Goal: Transaction & Acquisition: Purchase product/service

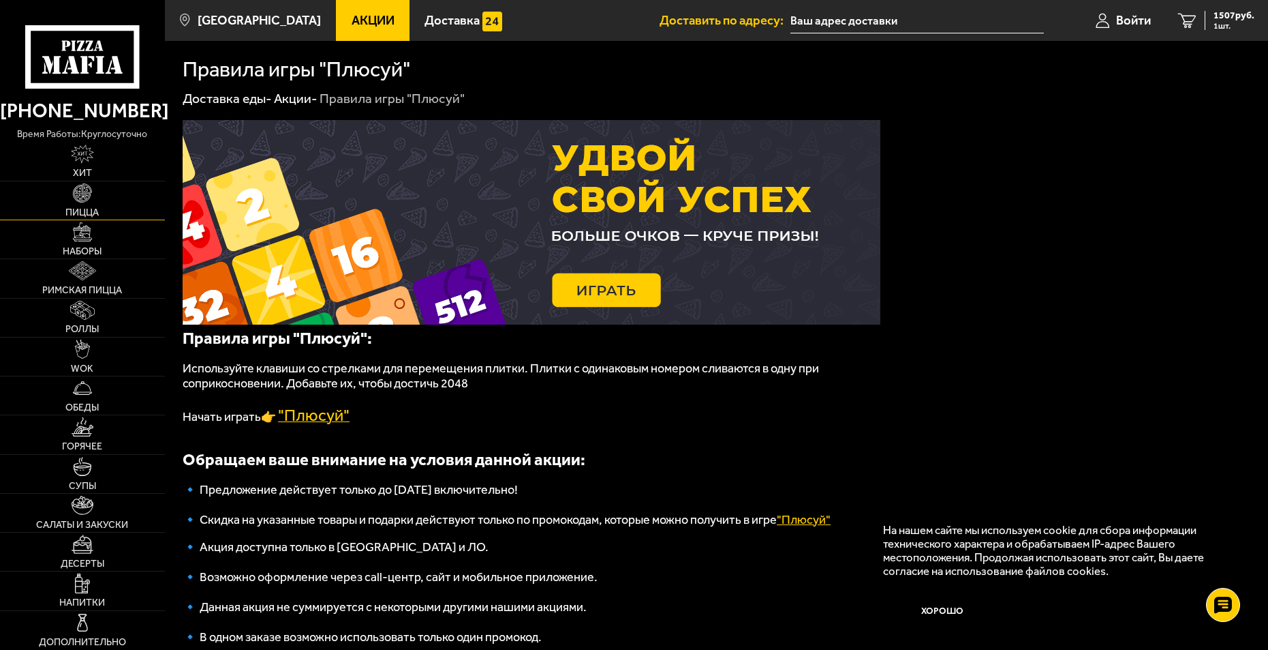
click at [82, 199] on img at bounding box center [82, 192] width 19 height 19
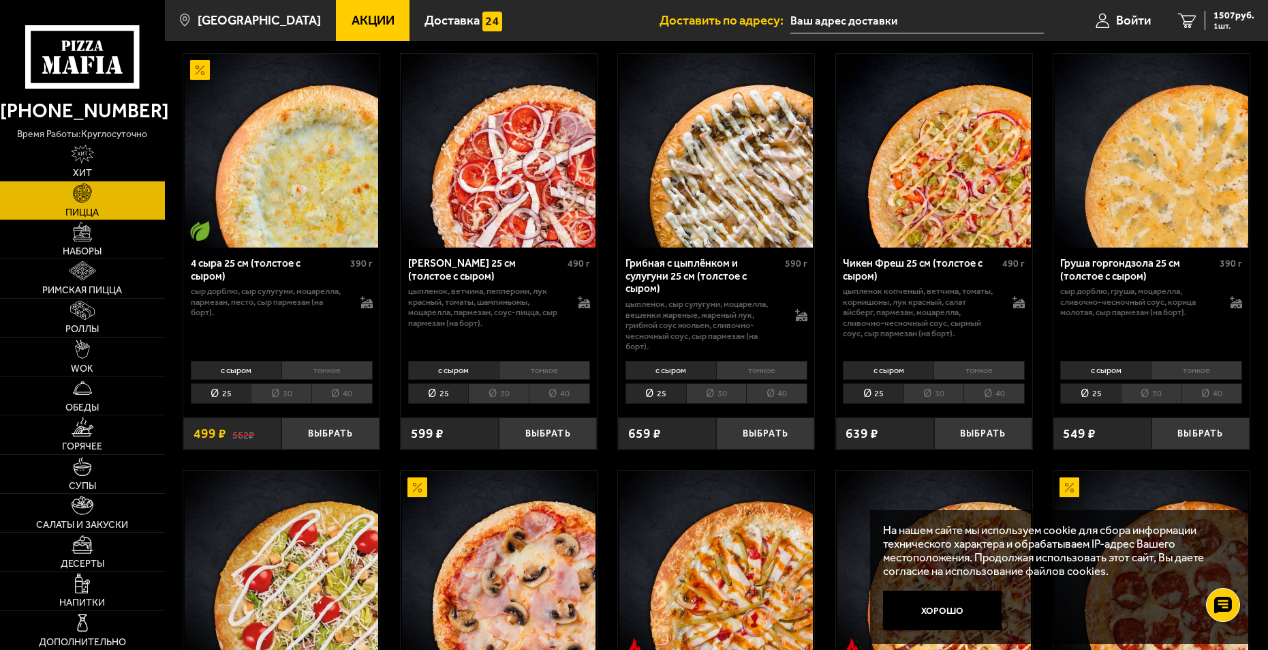
scroll to position [886, 0]
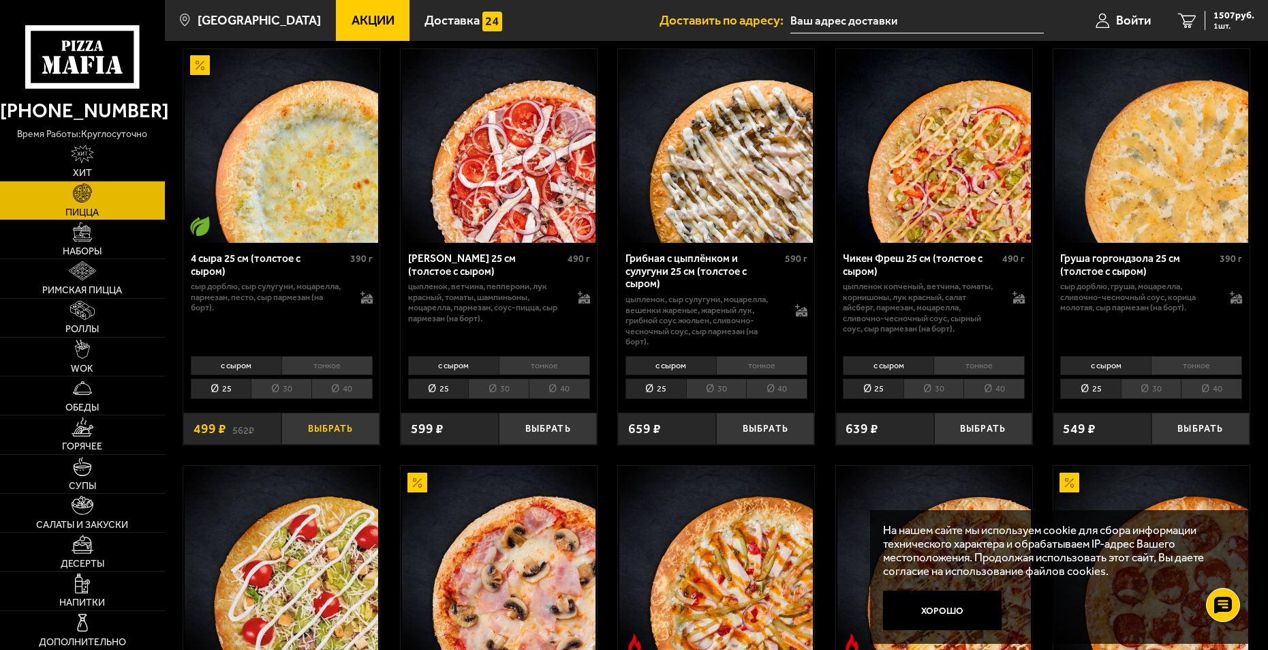
click at [350, 423] on button "Выбрать" at bounding box center [331, 428] width 98 height 32
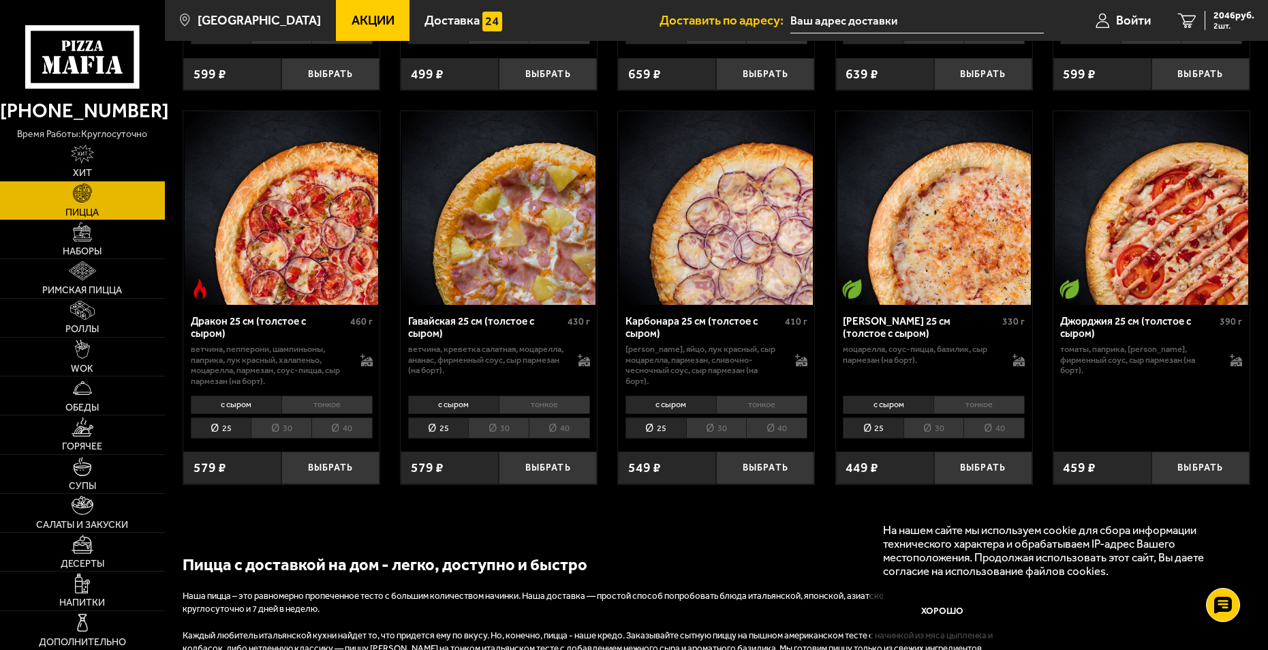
scroll to position [2522, 0]
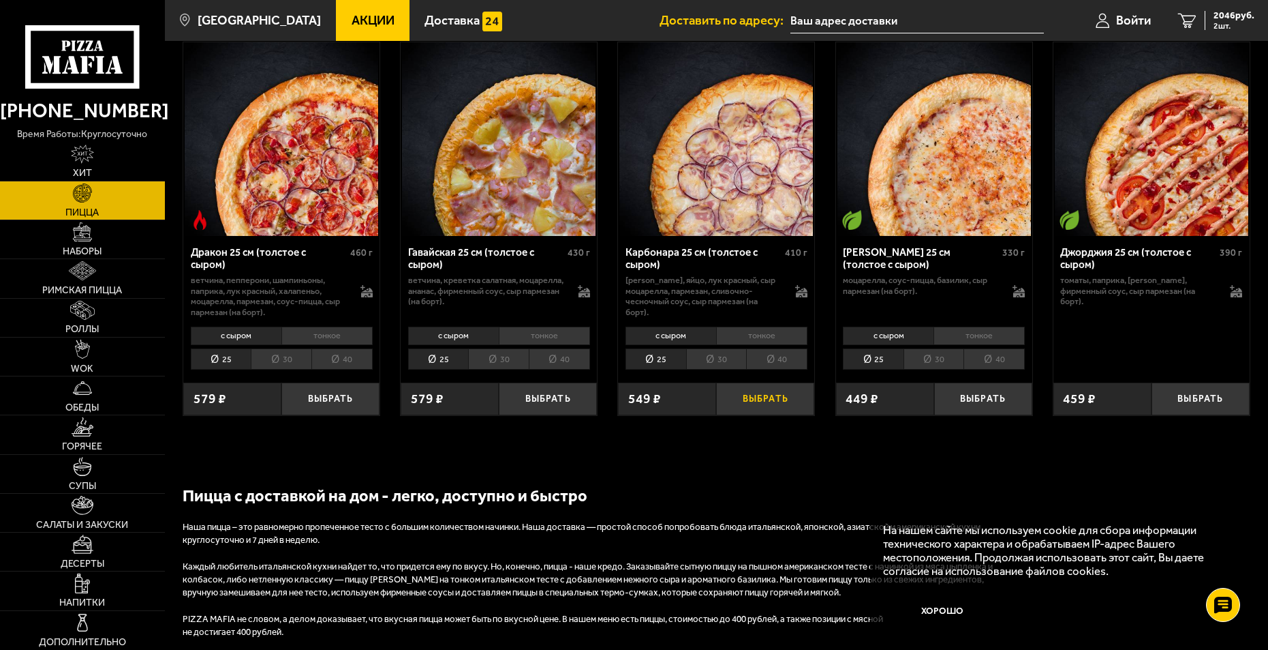
click at [769, 393] on button "Выбрать" at bounding box center [765, 398] width 98 height 32
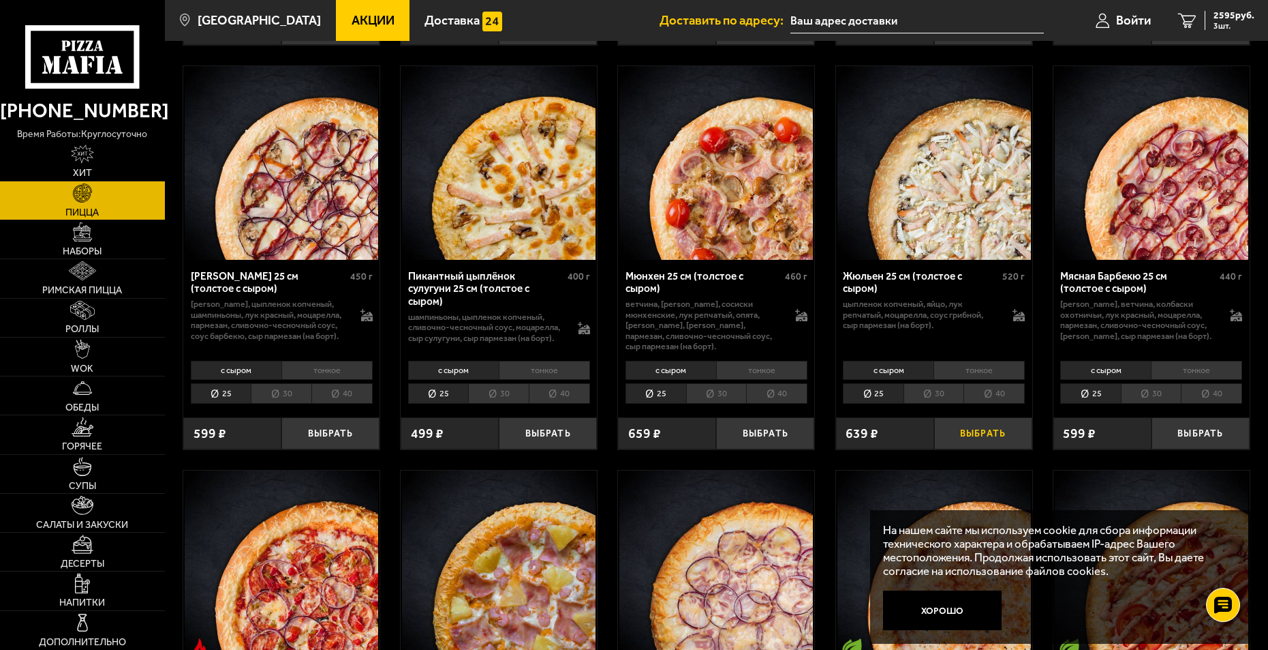
scroll to position [2113, 0]
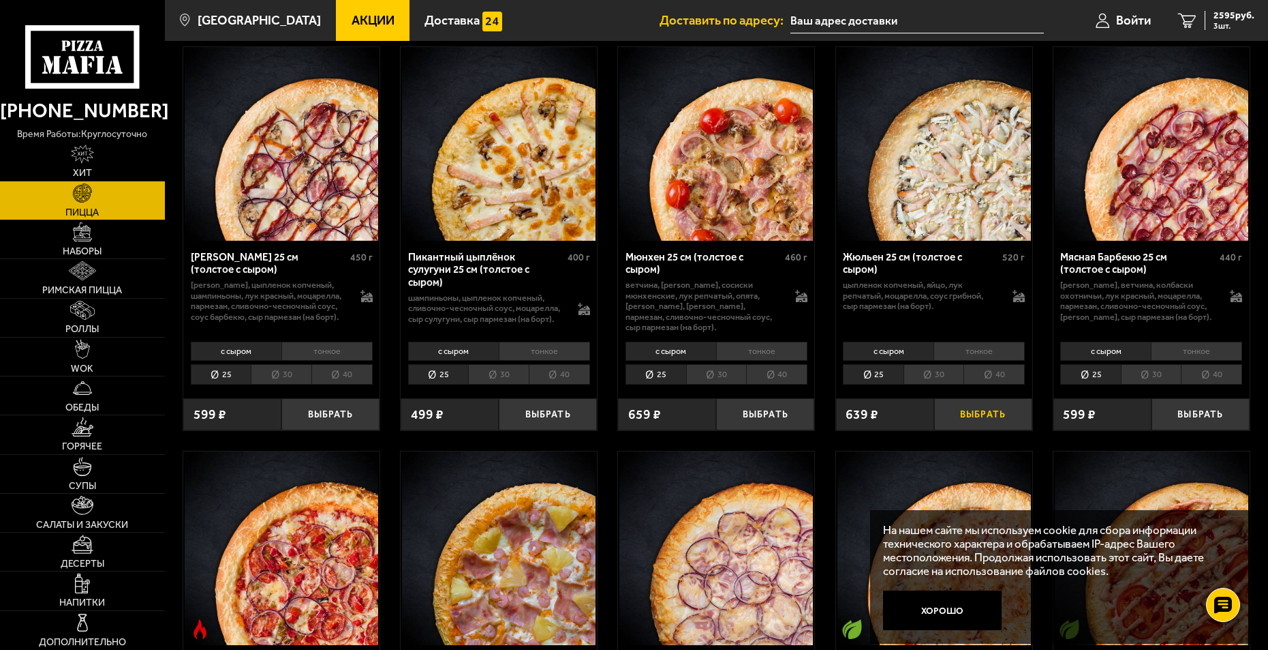
click at [988, 406] on button "Выбрать" at bounding box center [983, 414] width 98 height 32
click at [1228, 16] on span "2912 руб." at bounding box center [1234, 16] width 41 height 10
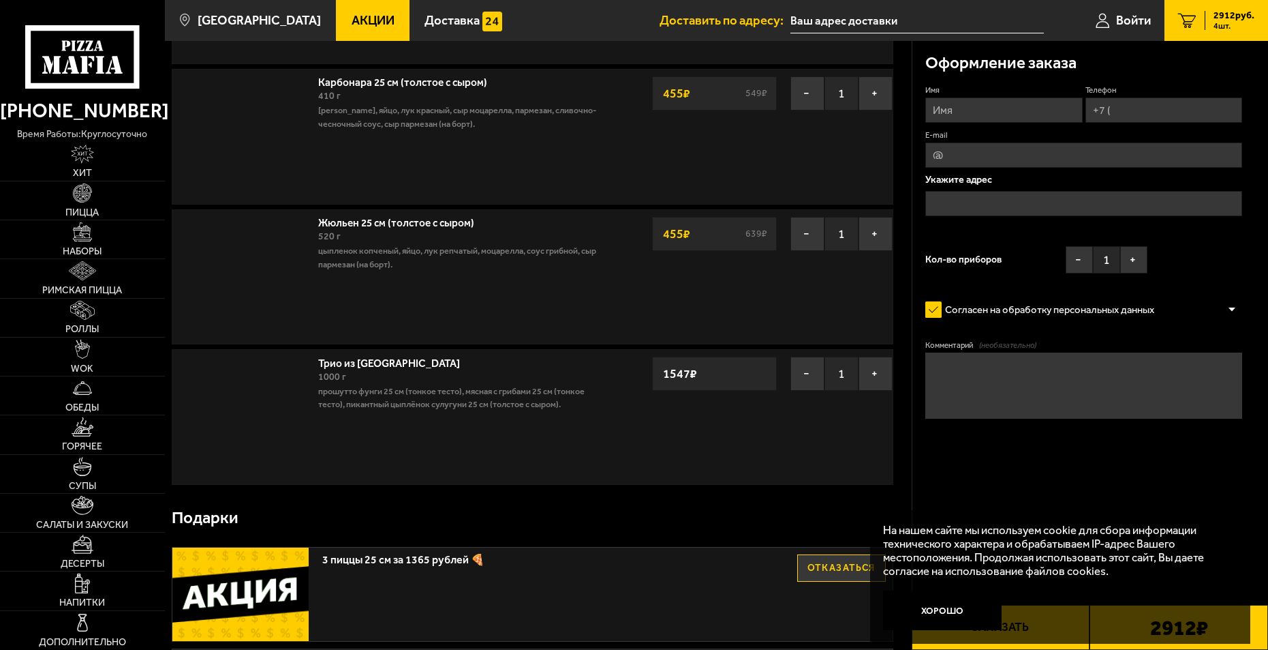
scroll to position [204, 0]
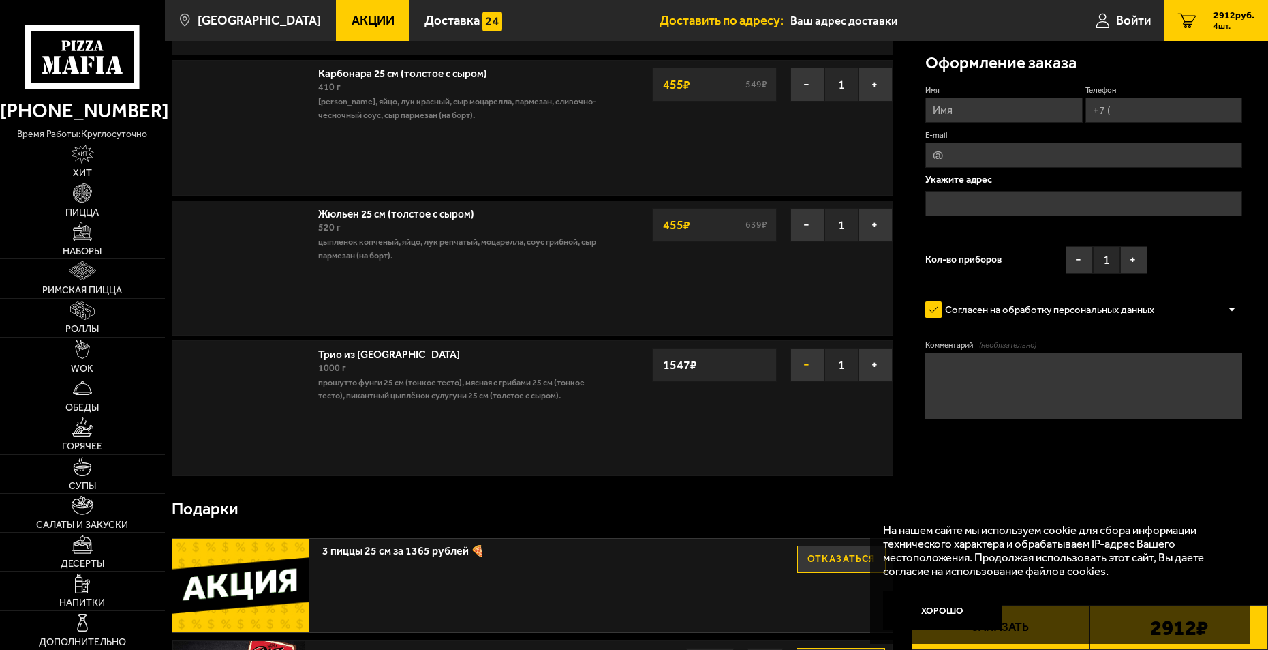
click at [799, 367] on button "−" at bounding box center [808, 365] width 34 height 34
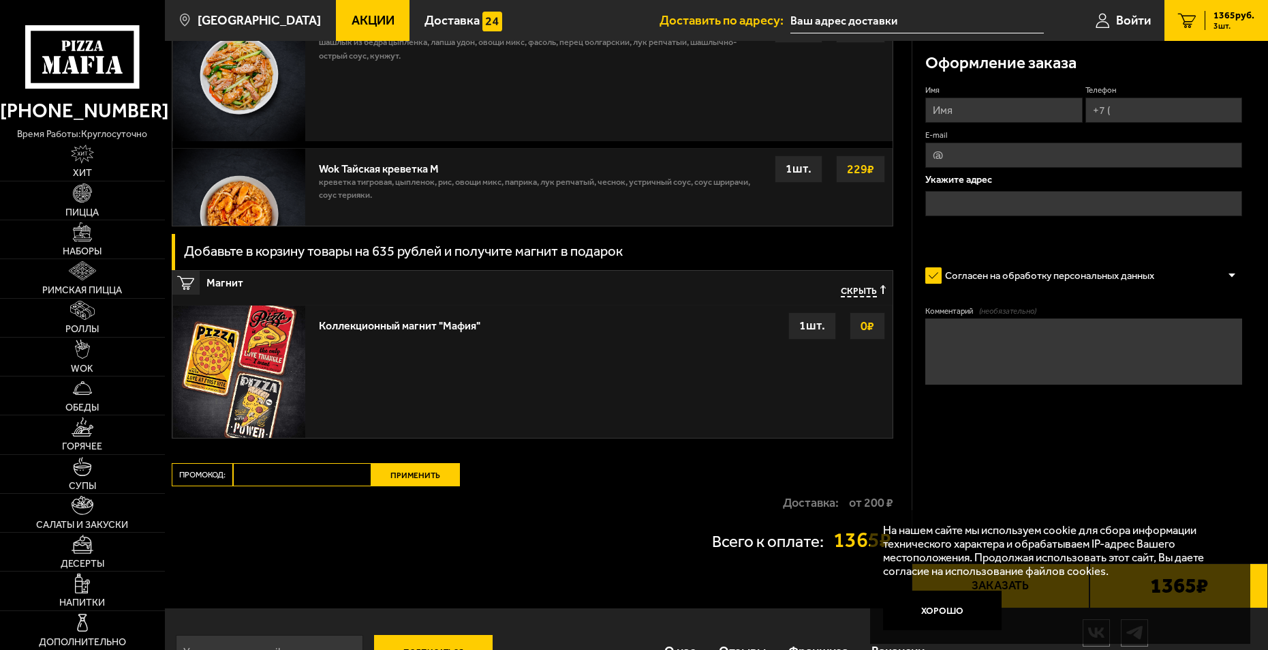
scroll to position [1277, 0]
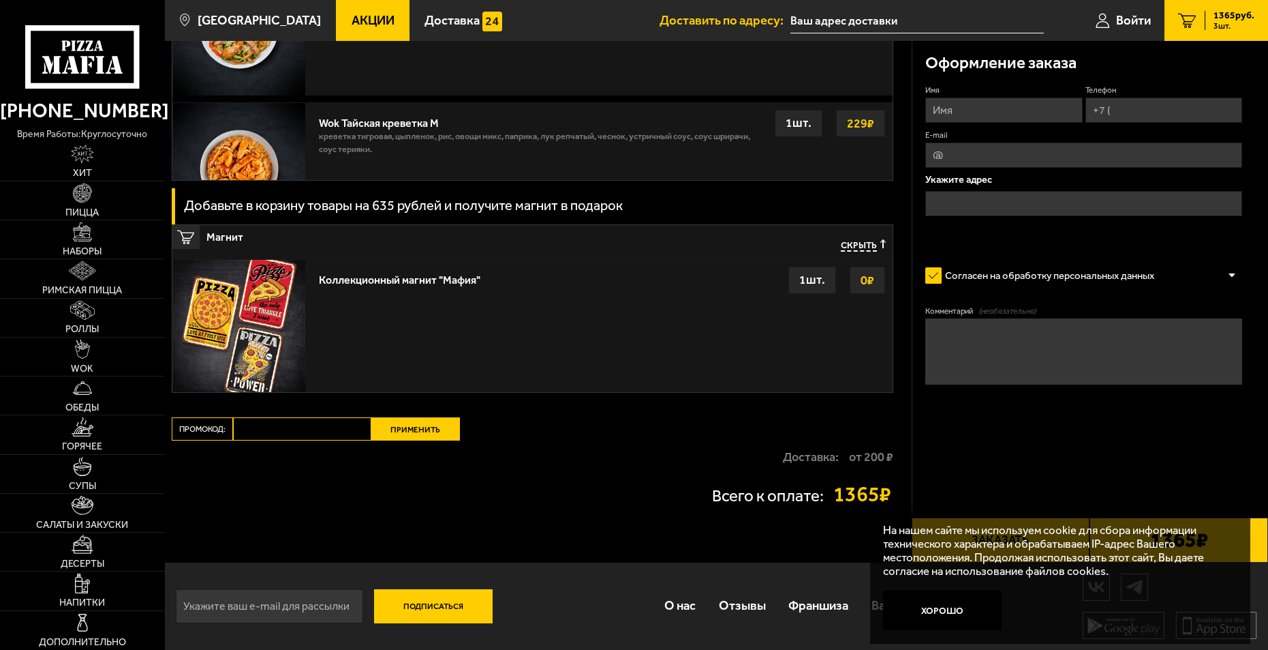
click at [325, 431] on input "Промокод:" at bounding box center [302, 428] width 138 height 23
paste input "mf0363"
type input "mf0363"
click at [412, 432] on button "Применить" at bounding box center [415, 428] width 89 height 23
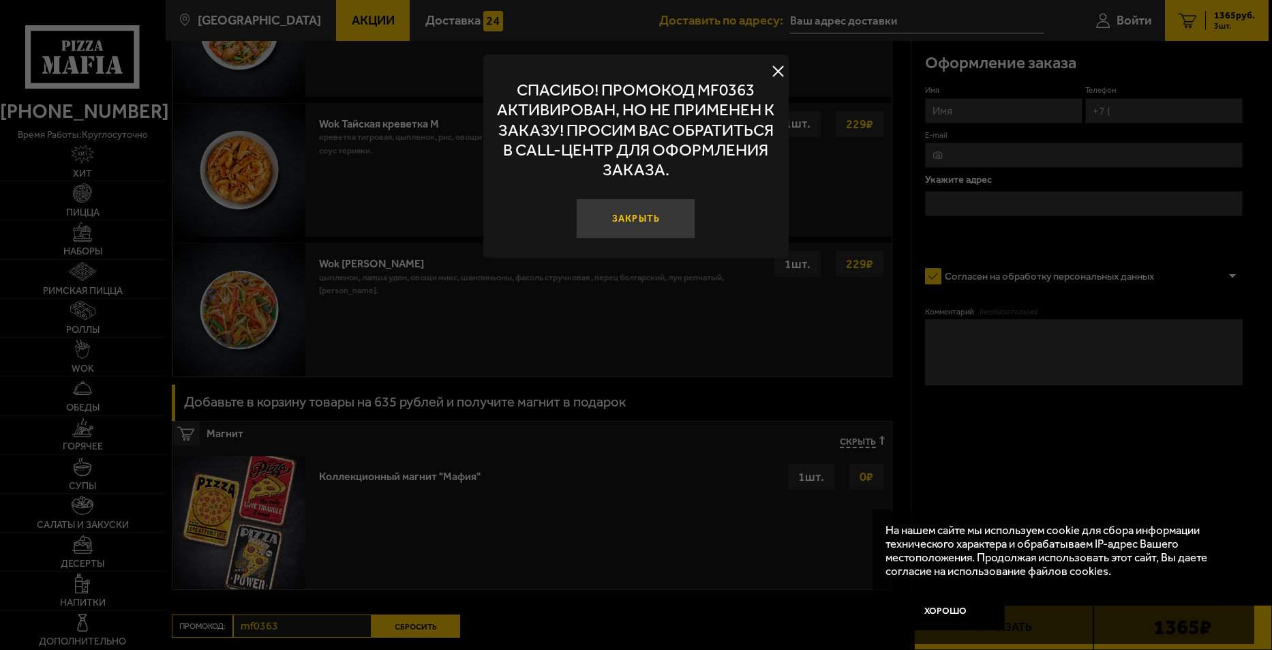
click at [635, 220] on button "Закрыть" at bounding box center [636, 218] width 119 height 40
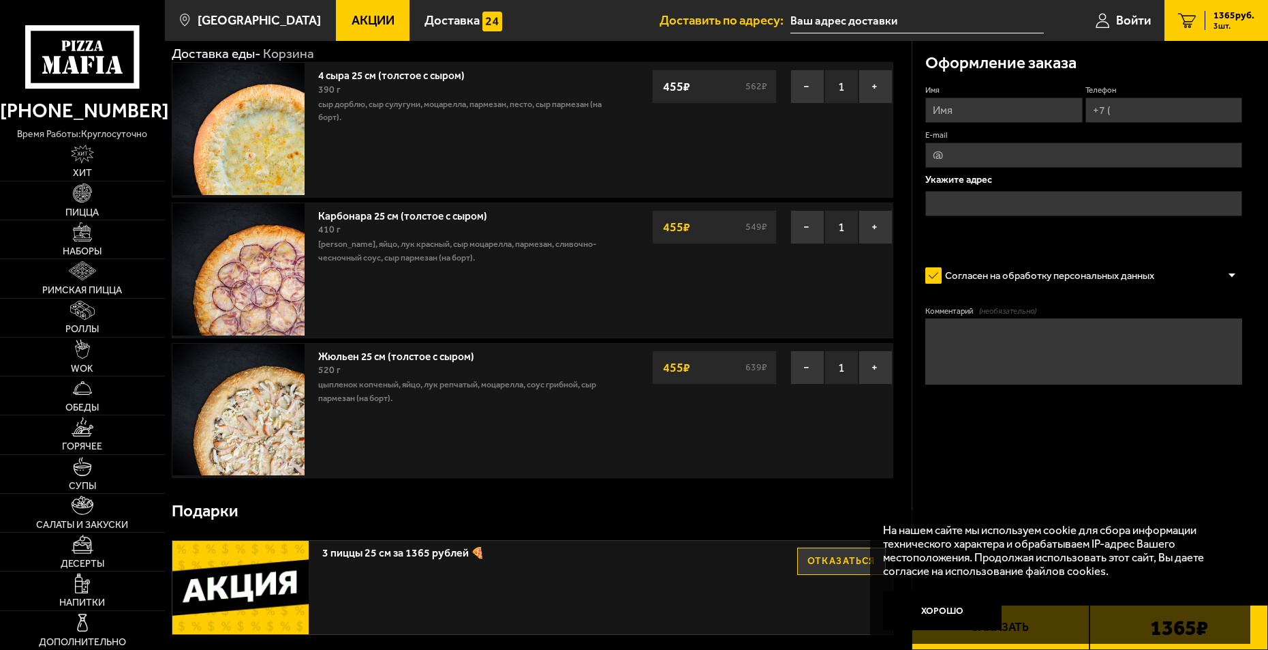
scroll to position [204, 0]
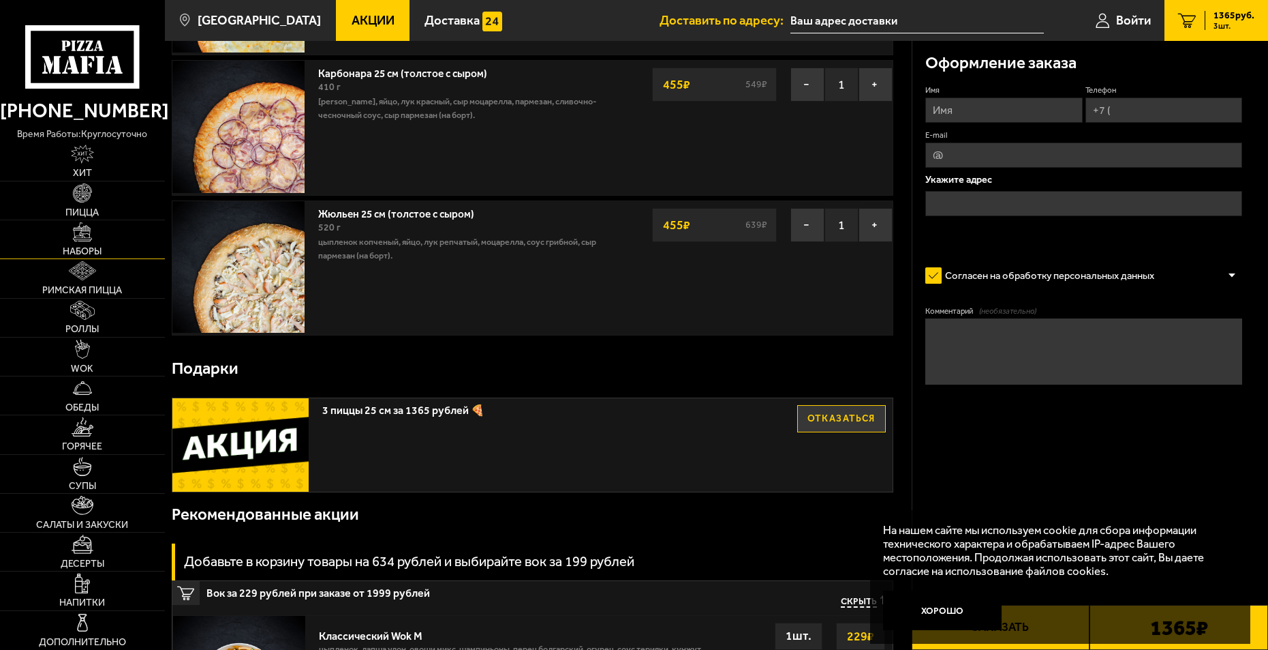
click at [78, 235] on img at bounding box center [82, 231] width 19 height 19
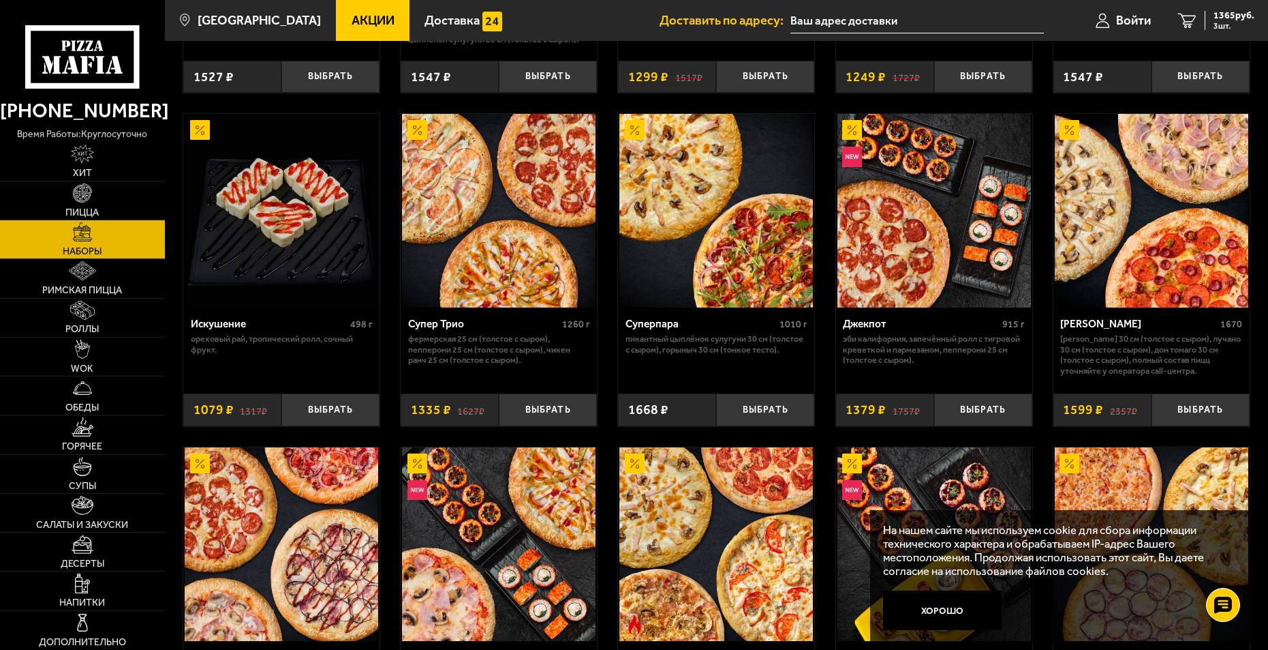
scroll to position [682, 0]
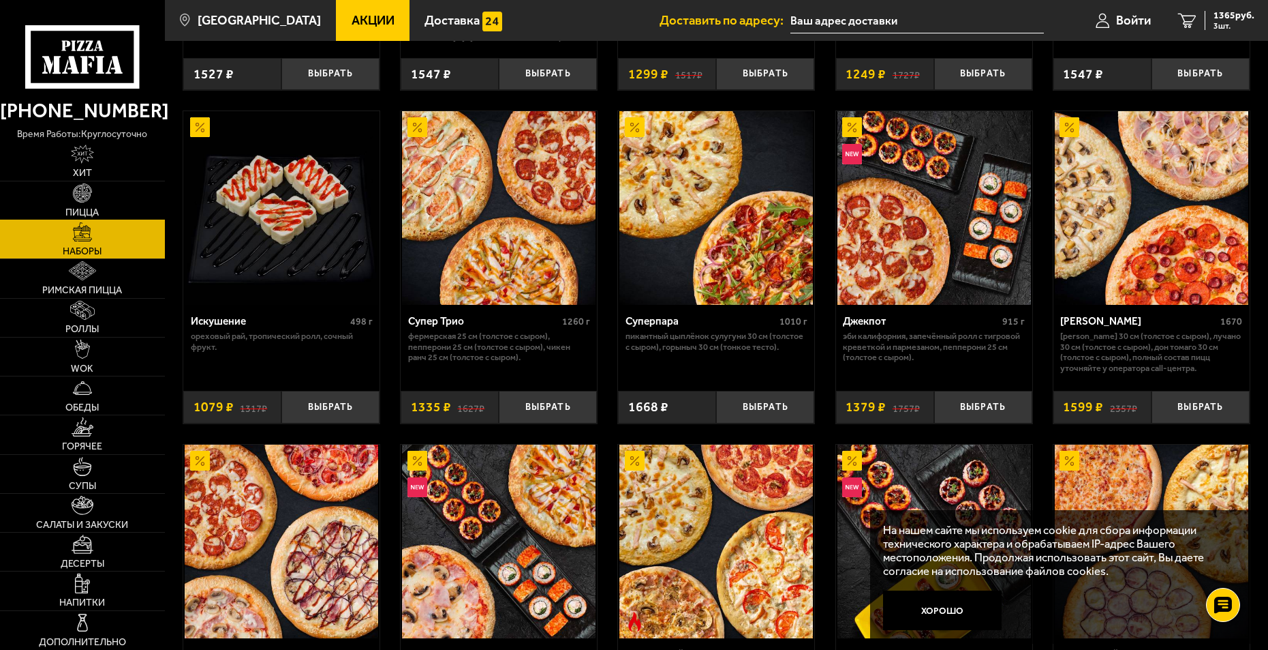
click at [78, 202] on img at bounding box center [82, 192] width 19 height 19
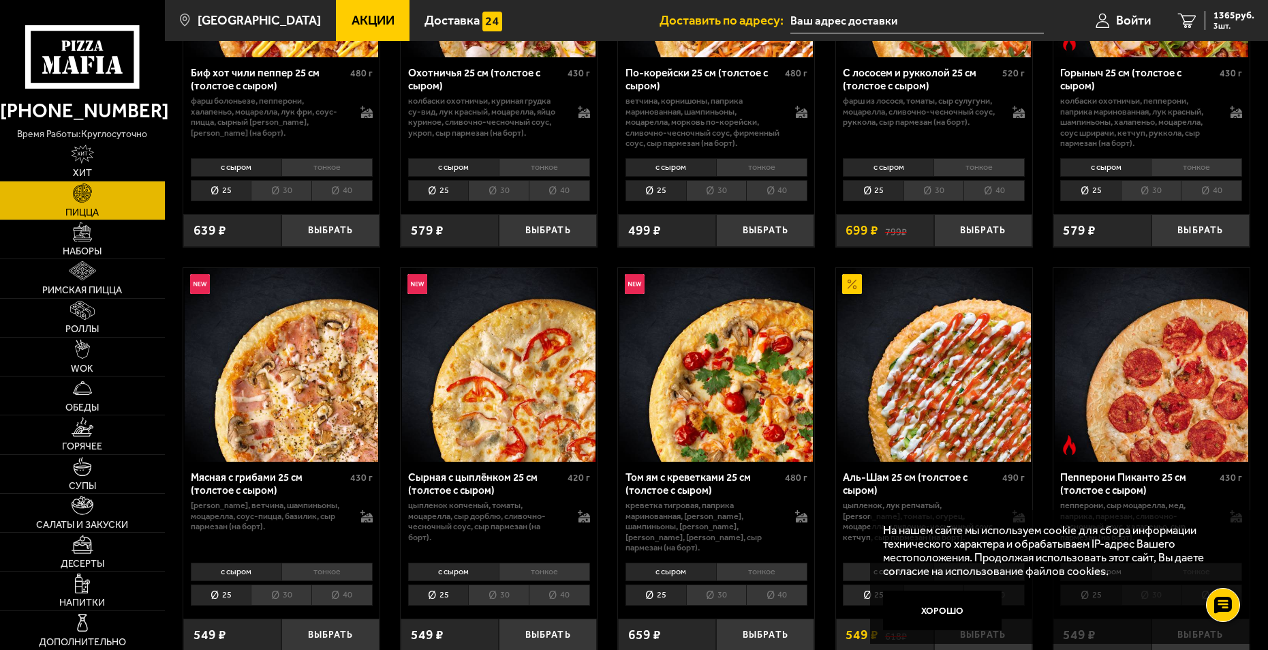
scroll to position [273, 0]
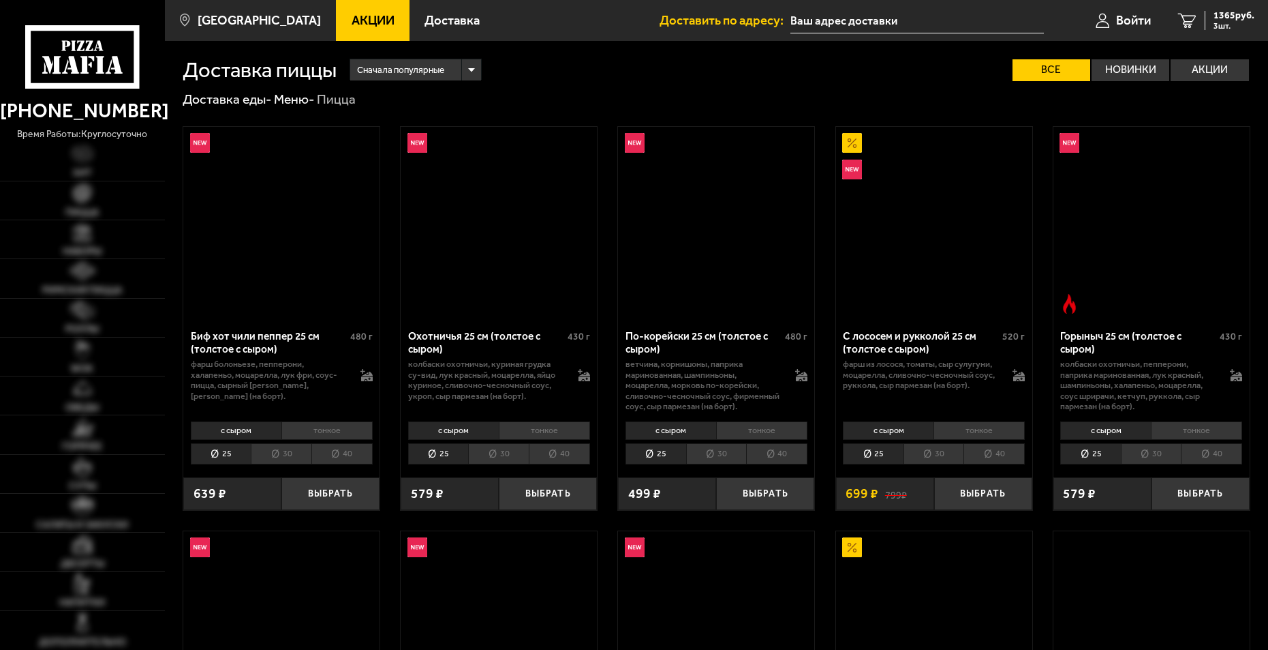
scroll to position [273, 0]
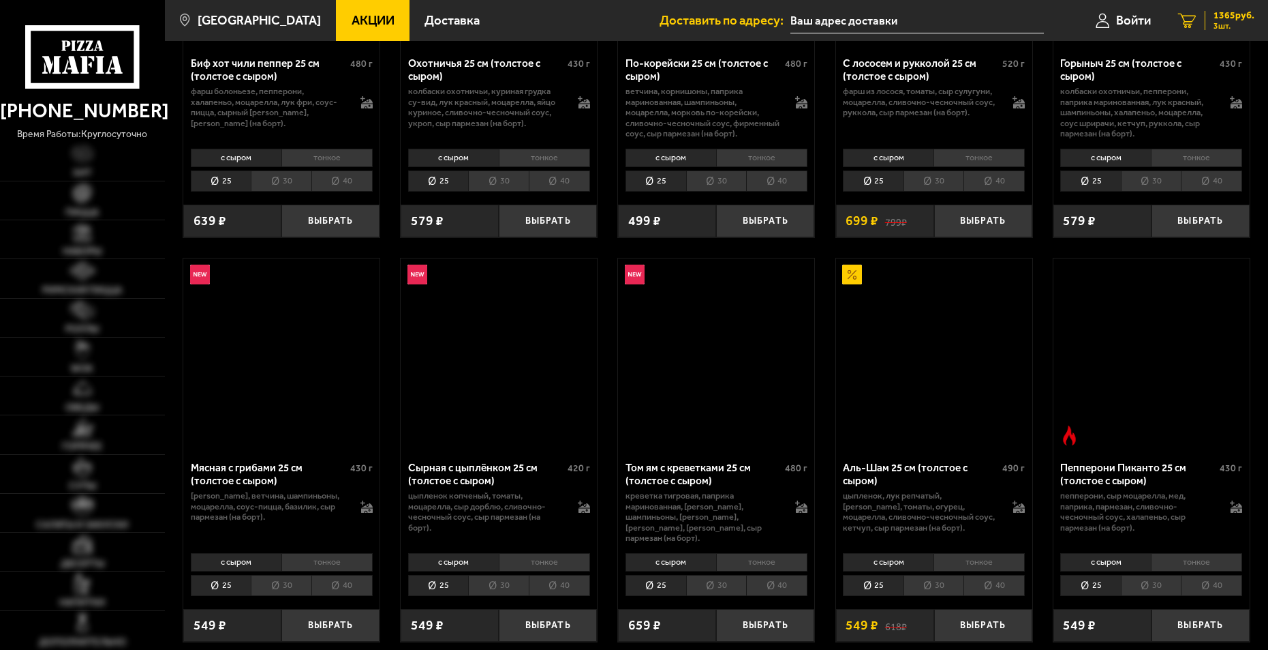
click at [1221, 17] on span "1365 руб." at bounding box center [1234, 16] width 41 height 10
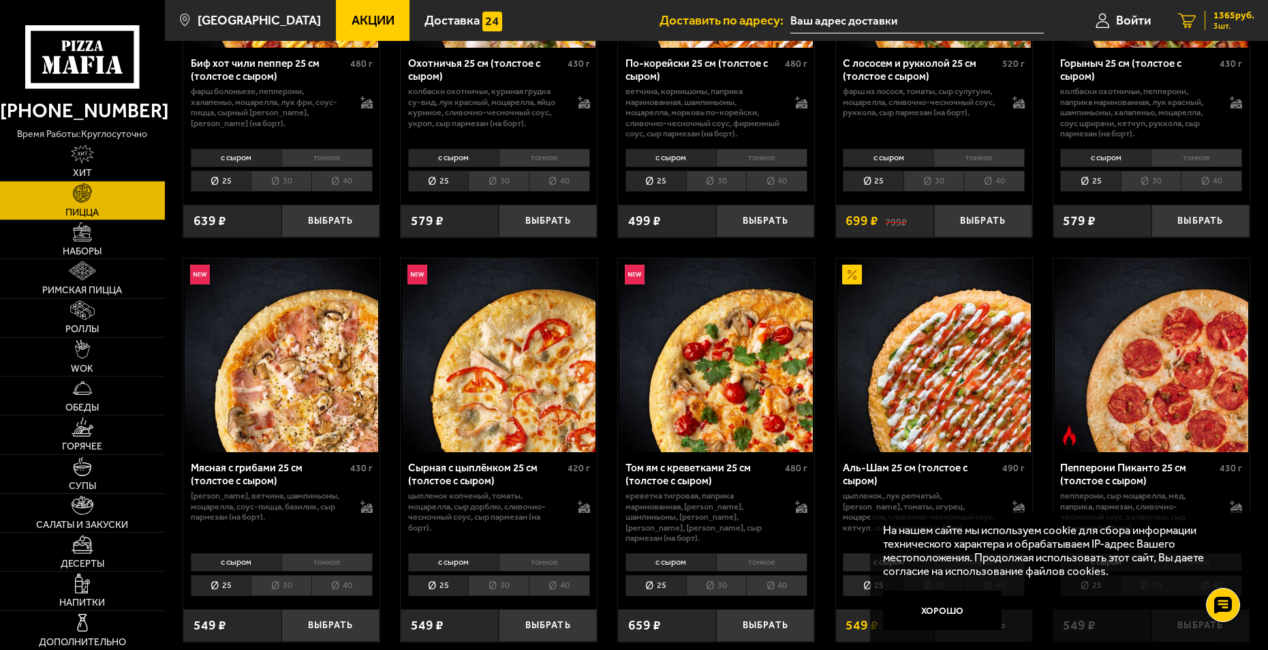
click at [1222, 19] on span "1365 руб." at bounding box center [1234, 16] width 41 height 10
